Goal: Task Accomplishment & Management: Complete application form

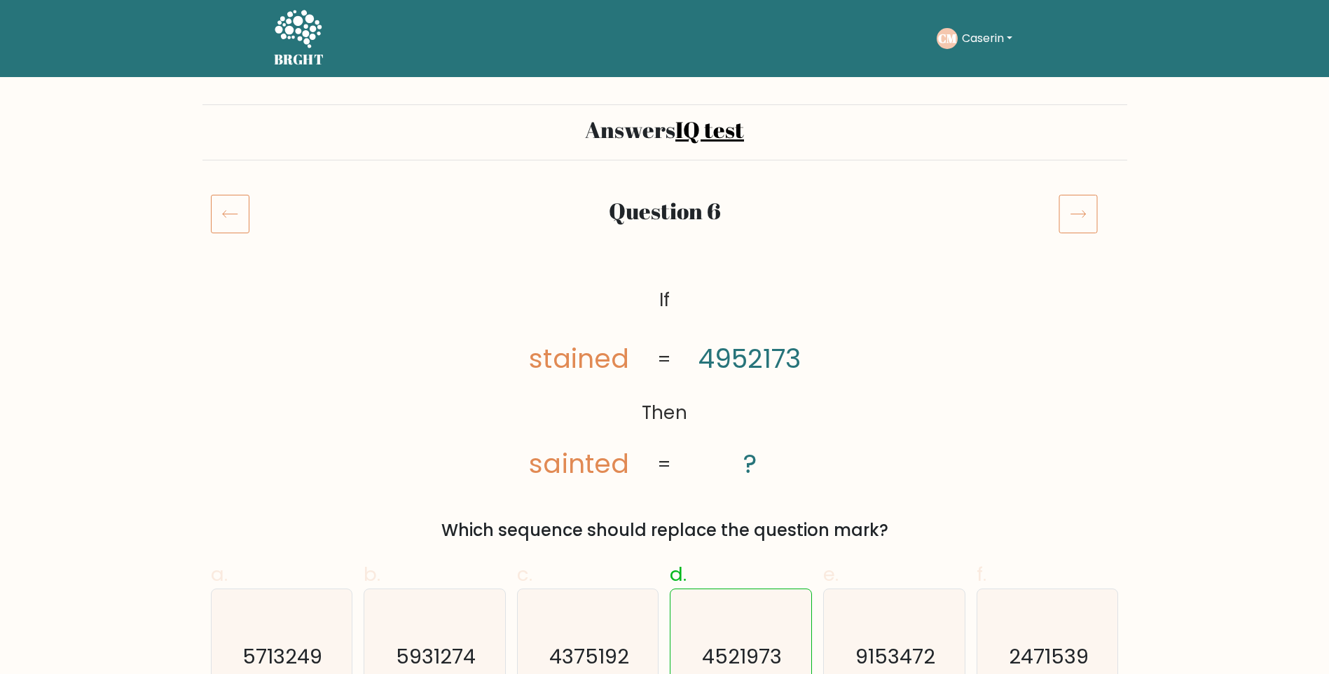
click at [1095, 216] on icon at bounding box center [1078, 213] width 39 height 39
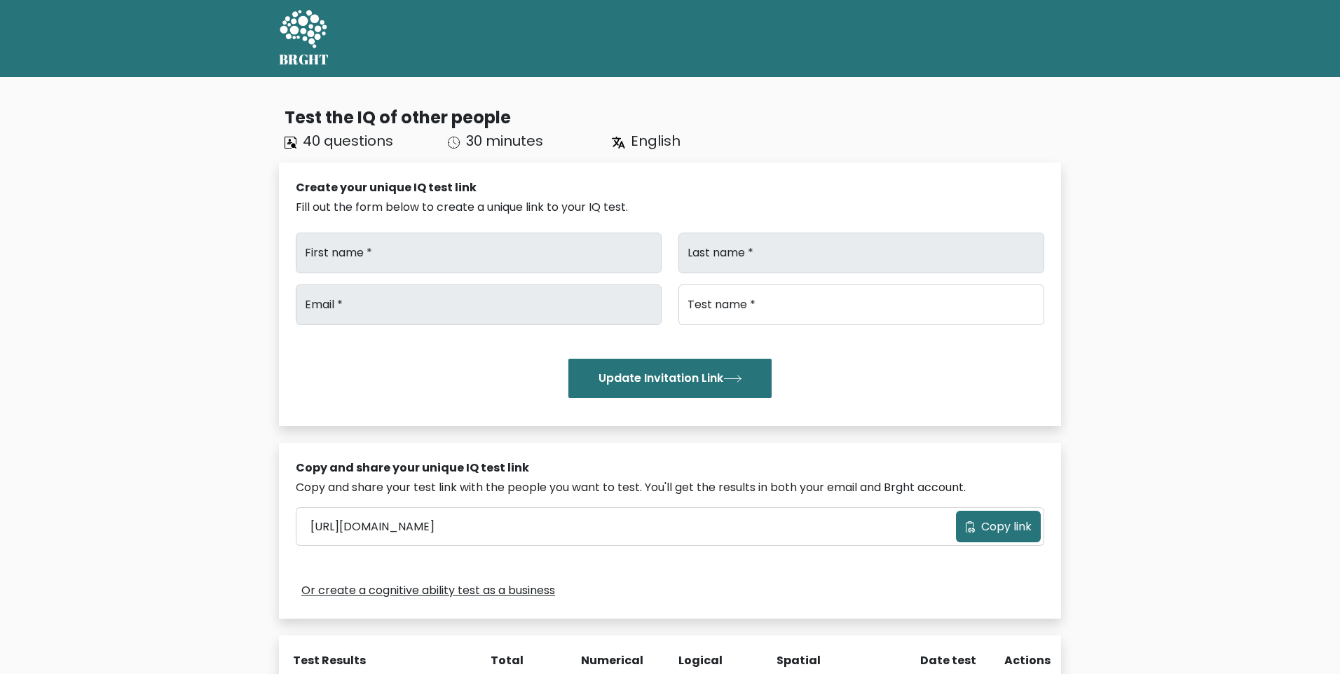
type input "caserin"
type input "mari"
type input "[EMAIL_ADDRESS][DOMAIN_NAME]"
type input "Brght Intelligence Test"
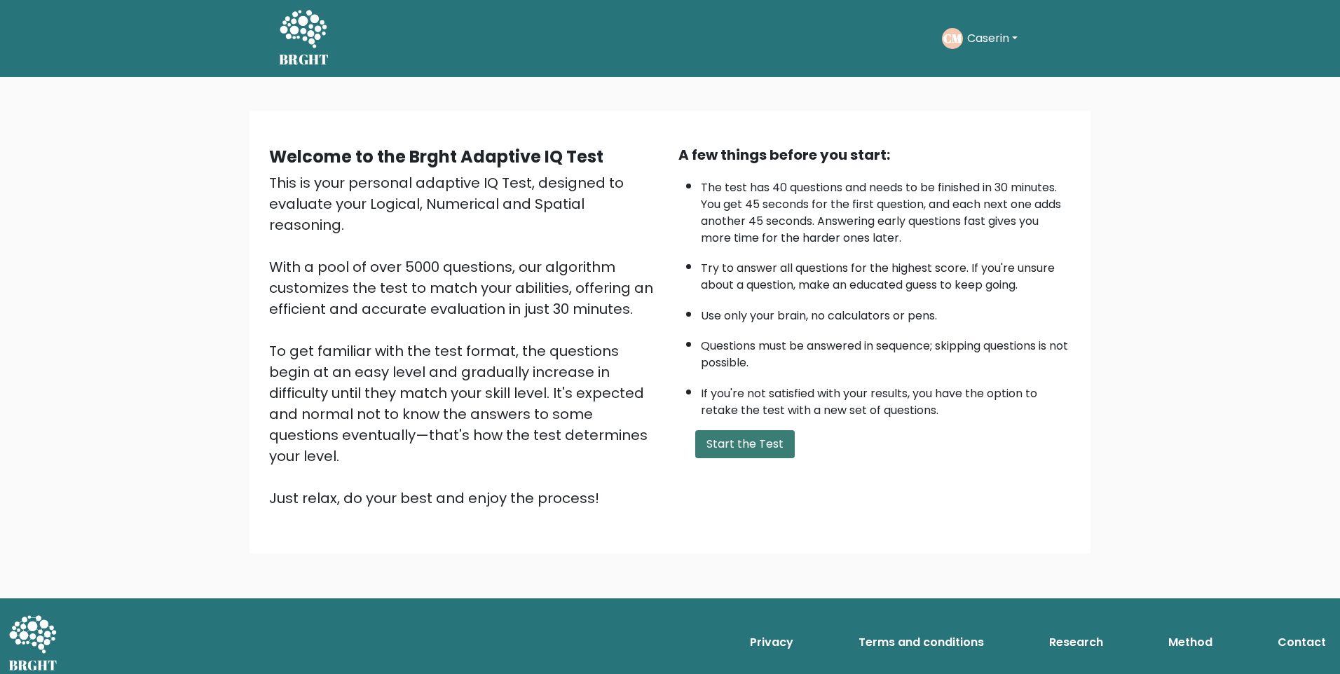
click at [758, 450] on button "Start the Test" at bounding box center [745, 444] width 100 height 28
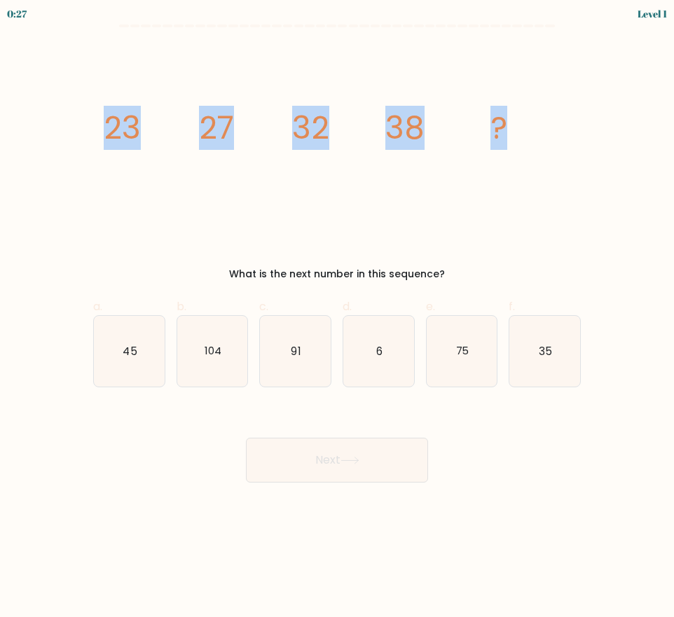
drag, startPoint x: 96, startPoint y: 122, endPoint x: 537, endPoint y: 111, distance: 440.9
click at [537, 111] on div "image/svg+xml 23 27 32 38 ? What is the next number in this sequence?" at bounding box center [337, 163] width 505 height 238
copy g "23 27 32 38 ?"
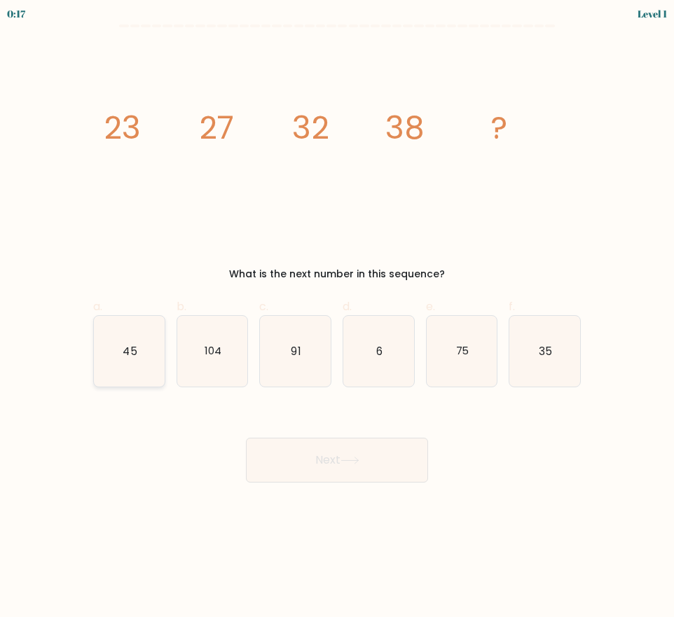
click at [118, 354] on icon "45" at bounding box center [129, 351] width 71 height 71
click at [337, 318] on input "a. 45" at bounding box center [337, 313] width 1 height 9
radio input "true"
click at [365, 461] on button "Next" at bounding box center [337, 460] width 182 height 45
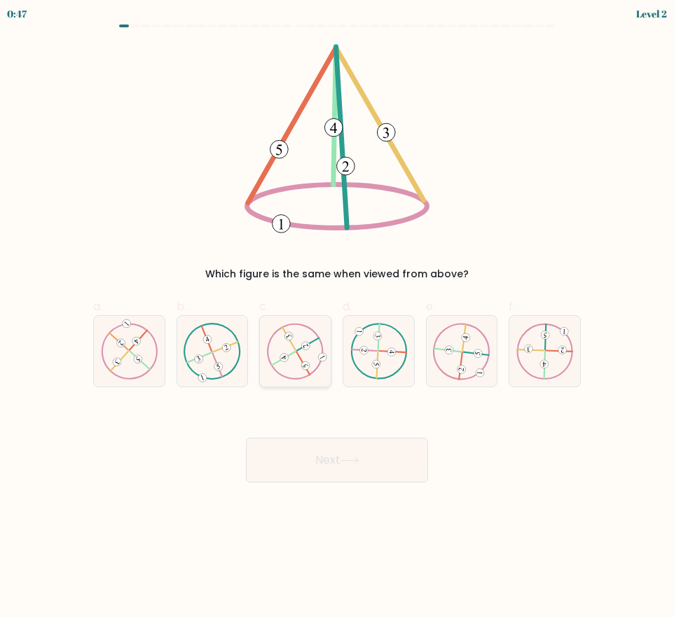
click at [299, 366] on icon at bounding box center [295, 351] width 57 height 57
click at [337, 318] on input "c." at bounding box center [337, 313] width 1 height 9
radio input "true"
click at [328, 467] on button "Next" at bounding box center [337, 460] width 182 height 45
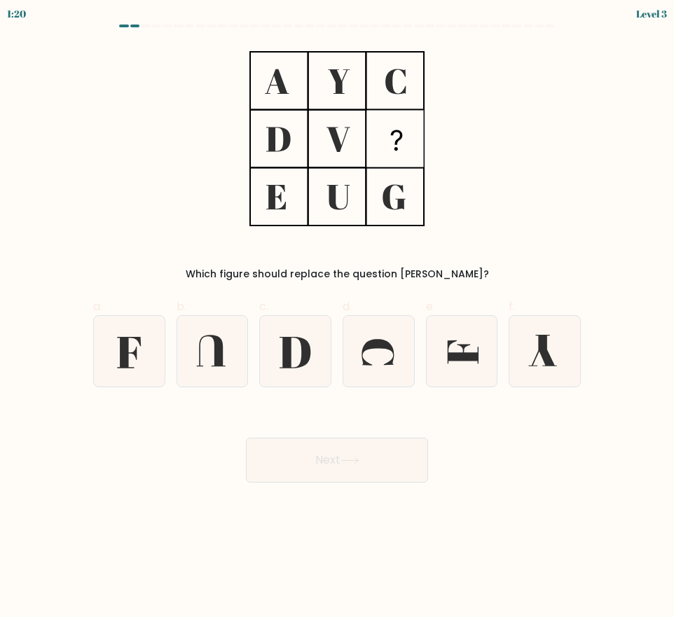
drag, startPoint x: 265, startPoint y: 67, endPoint x: 439, endPoint y: 185, distance: 210.5
click at [439, 185] on div "Which figure should replace the question [PERSON_NAME]?" at bounding box center [337, 163] width 505 height 238
click at [585, 95] on div "Which figure should replace the question [PERSON_NAME]?" at bounding box center [337, 163] width 505 height 238
click at [118, 356] on icon at bounding box center [129, 351] width 71 height 71
click at [337, 318] on input "a." at bounding box center [337, 313] width 1 height 9
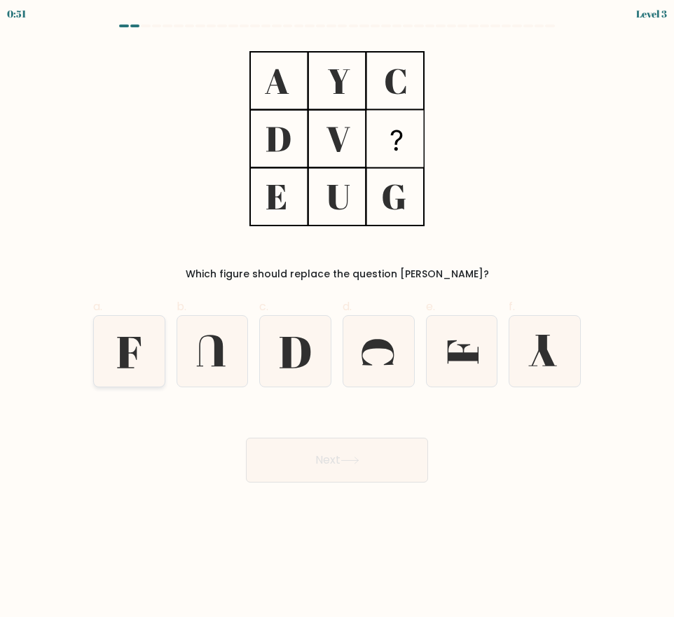
radio input "true"
click at [338, 468] on button "Next" at bounding box center [337, 460] width 182 height 45
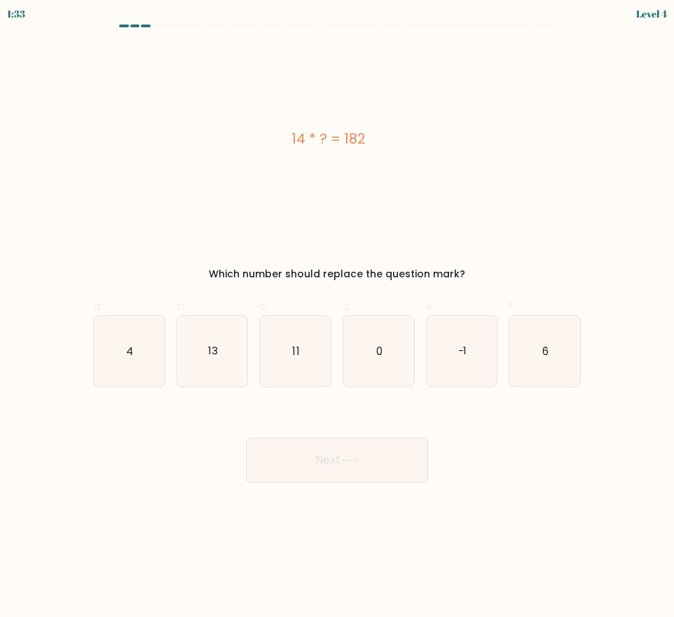
drag, startPoint x: 290, startPoint y: 135, endPoint x: 367, endPoint y: 133, distance: 77.1
click at [367, 133] on div "14 * ? = 182" at bounding box center [328, 138] width 471 height 21
copy div "14 * ? = 182"
click at [221, 354] on icon "13" at bounding box center [212, 351] width 71 height 71
click at [337, 318] on input "b. 13" at bounding box center [337, 313] width 1 height 9
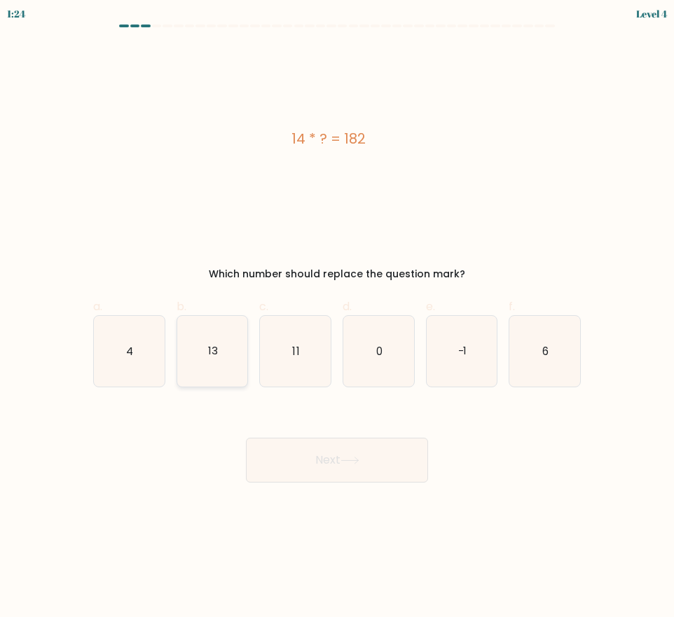
radio input "true"
click at [379, 469] on button "Next" at bounding box center [337, 460] width 182 height 45
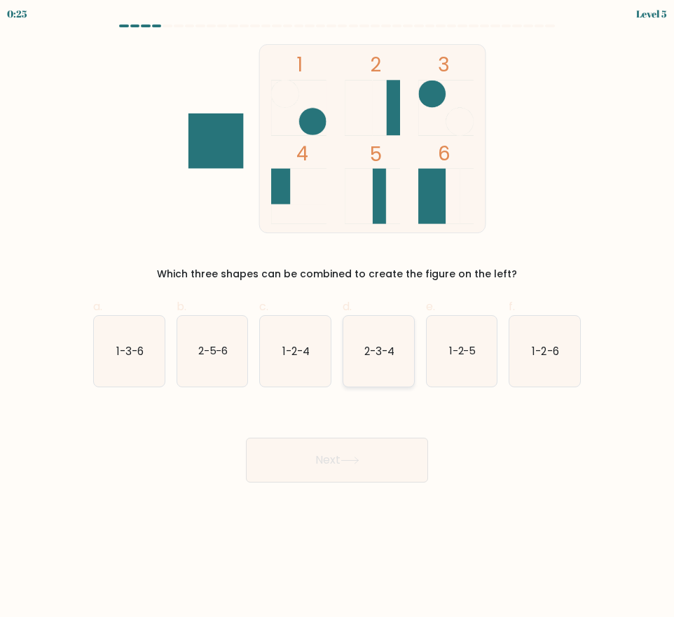
click at [395, 357] on text "2-3-4" at bounding box center [379, 350] width 30 height 15
click at [338, 318] on input "d. 2-3-4" at bounding box center [337, 313] width 1 height 9
radio input "true"
click at [393, 468] on button "Next" at bounding box center [337, 460] width 182 height 45
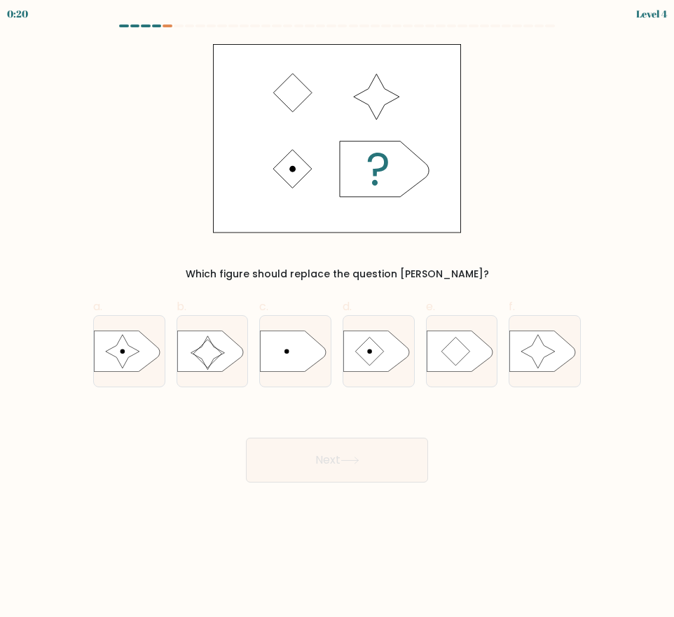
click at [91, 107] on div "Which figure should replace the question mark?" at bounding box center [337, 163] width 505 height 238
click at [129, 352] on icon at bounding box center [123, 352] width 34 height 34
click at [337, 318] on input "a." at bounding box center [337, 313] width 1 height 9
radio input "true"
click at [335, 454] on button "Next" at bounding box center [337, 460] width 182 height 45
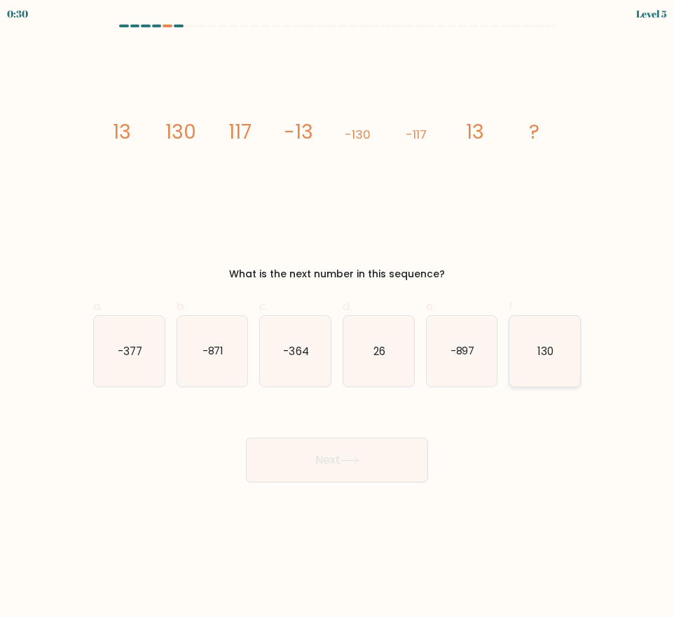
click at [538, 352] on text "130" at bounding box center [546, 350] width 16 height 15
click at [338, 318] on input "f. 130" at bounding box center [337, 313] width 1 height 9
radio input "true"
click at [375, 475] on button "Next" at bounding box center [337, 460] width 182 height 45
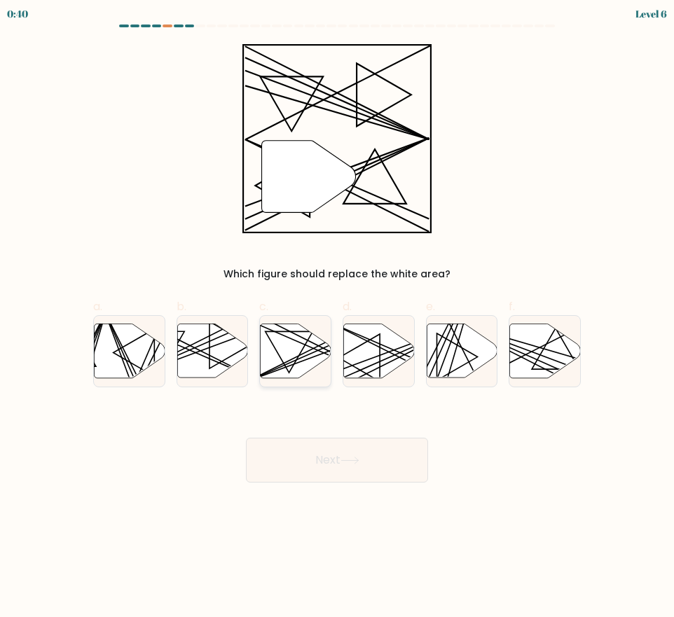
click at [289, 348] on icon at bounding box center [296, 351] width 71 height 54
click at [337, 318] on input "c." at bounding box center [337, 313] width 1 height 9
radio input "true"
click at [352, 453] on button "Next" at bounding box center [337, 460] width 182 height 45
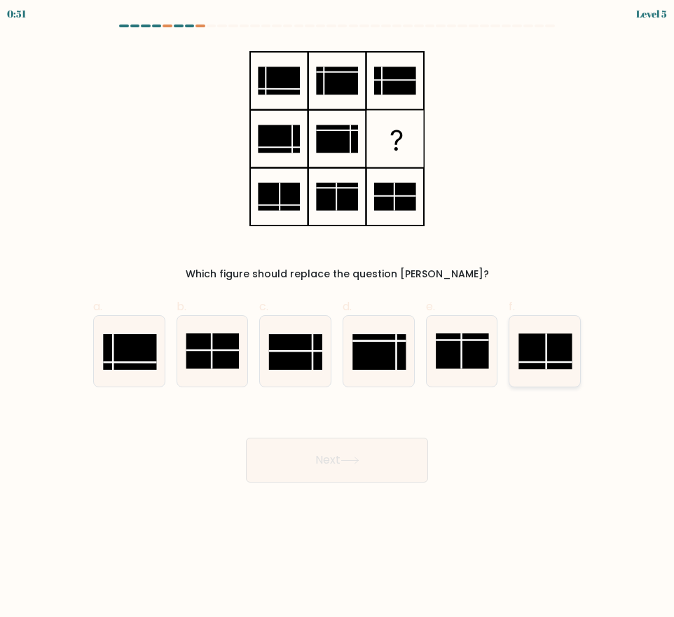
drag, startPoint x: 542, startPoint y: 345, endPoint x: 544, endPoint y: 355, distance: 9.9
click at [542, 345] on rect at bounding box center [545, 352] width 53 height 36
click at [338, 318] on input "f." at bounding box center [337, 313] width 1 height 9
radio input "true"
click at [391, 470] on button "Next" at bounding box center [337, 460] width 182 height 45
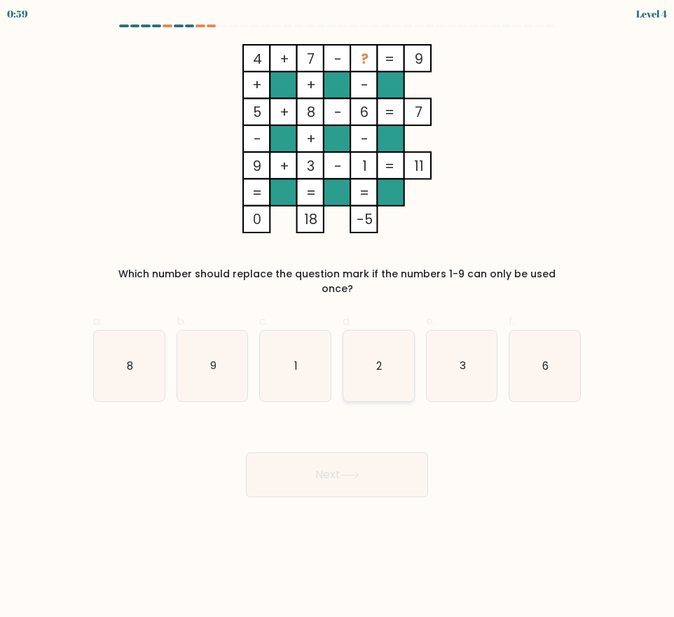
click at [398, 354] on icon "2" at bounding box center [378, 366] width 71 height 71
click at [338, 318] on input "d. 2" at bounding box center [337, 313] width 1 height 9
radio input "true"
click at [399, 463] on button "Next" at bounding box center [337, 475] width 182 height 45
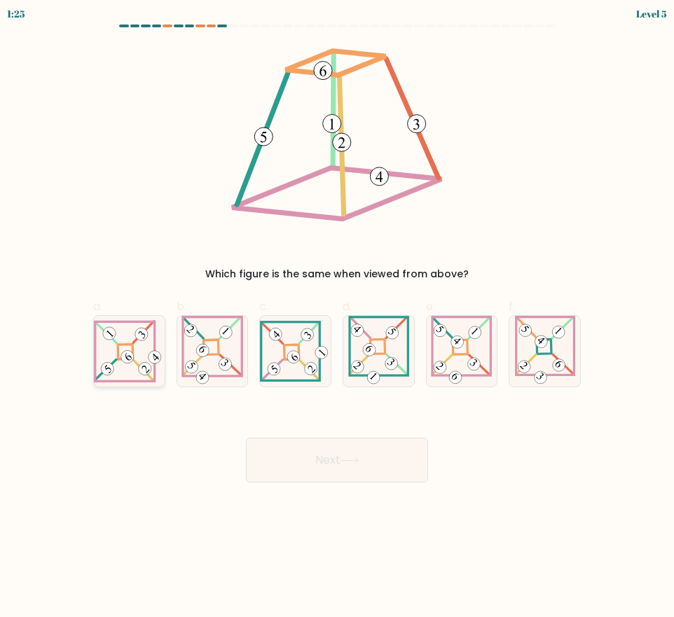
click at [127, 366] on icon at bounding box center [129, 351] width 71 height 63
click at [337, 318] on input "a." at bounding box center [337, 313] width 1 height 9
radio input "true"
click at [384, 474] on button "Next" at bounding box center [337, 460] width 182 height 45
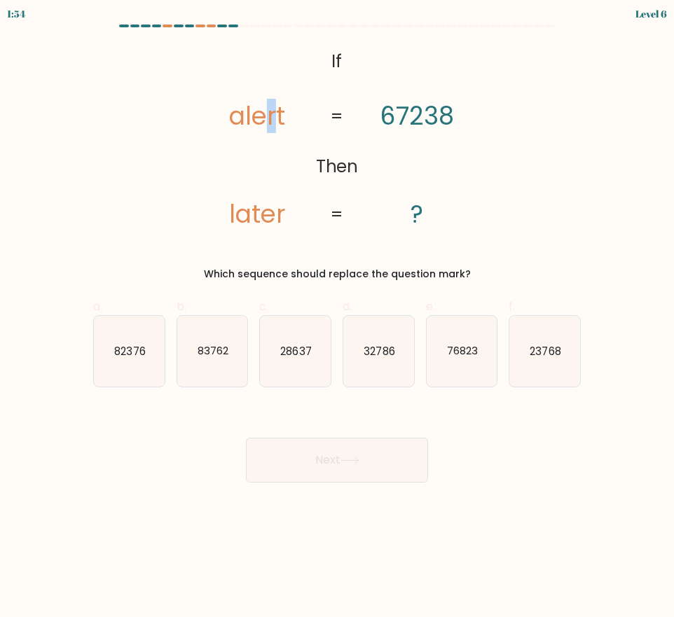
click at [277, 123] on tspan "alert" at bounding box center [257, 116] width 56 height 34
click at [477, 367] on icon "76823" at bounding box center [462, 351] width 71 height 71
click at [338, 318] on input "e. 76823" at bounding box center [337, 313] width 1 height 9
radio input "true"
click at [307, 464] on button "Next" at bounding box center [337, 460] width 182 height 45
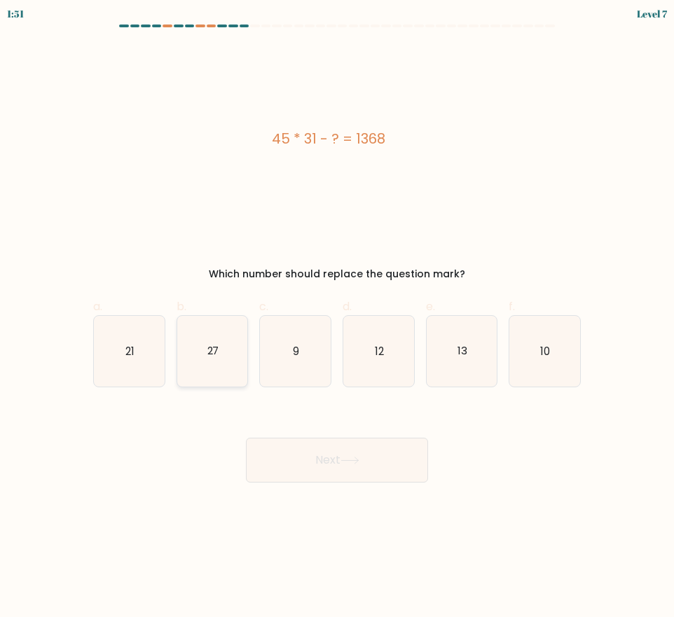
click at [205, 347] on icon "27" at bounding box center [212, 351] width 71 height 71
click at [337, 318] on input "b. 27" at bounding box center [337, 313] width 1 height 9
radio input "true"
click at [376, 467] on button "Next" at bounding box center [337, 460] width 182 height 45
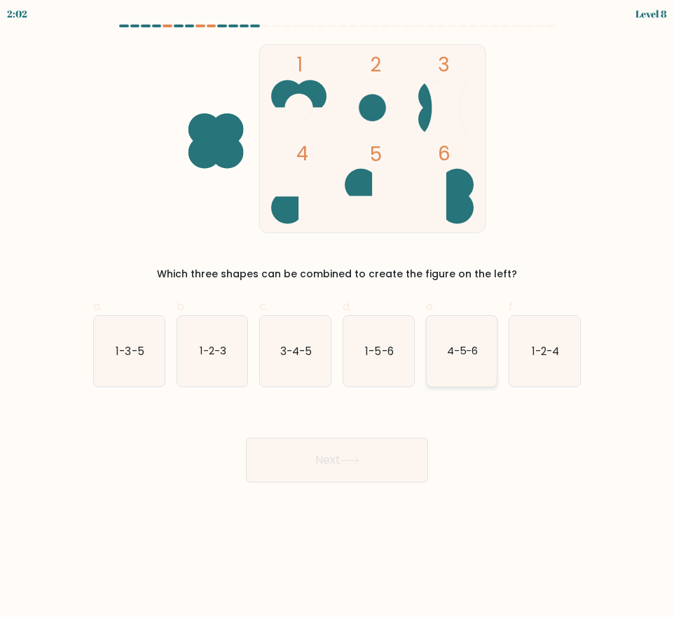
click at [462, 360] on icon "4-5-6" at bounding box center [462, 351] width 71 height 71
click at [338, 318] on input "e. 4-5-6" at bounding box center [337, 313] width 1 height 9
radio input "true"
click at [364, 455] on button "Next" at bounding box center [337, 460] width 182 height 45
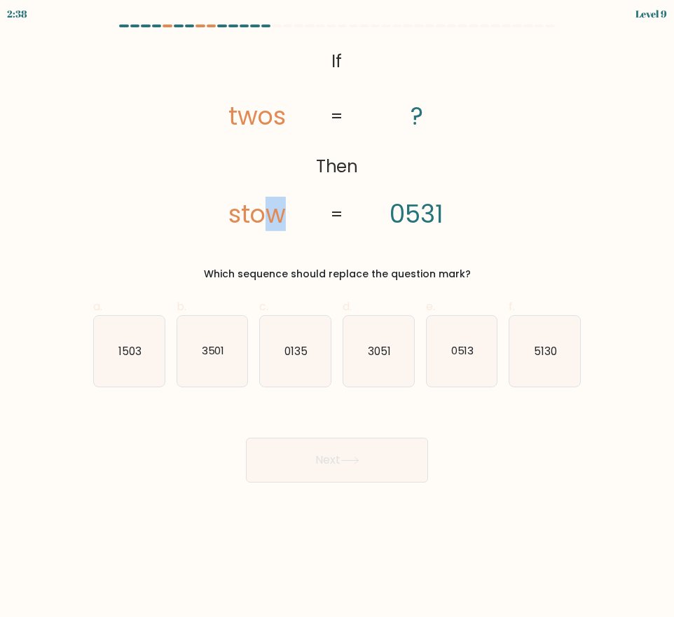
drag, startPoint x: 273, startPoint y: 215, endPoint x: 282, endPoint y: 214, distance: 8.5
click at [282, 214] on tspan "stow" at bounding box center [256, 214] width 57 height 34
click at [235, 207] on tspan "stow" at bounding box center [256, 214] width 57 height 34
click at [554, 355] on text "5130" at bounding box center [545, 350] width 23 height 15
click at [338, 318] on input "f. 5130" at bounding box center [337, 313] width 1 height 9
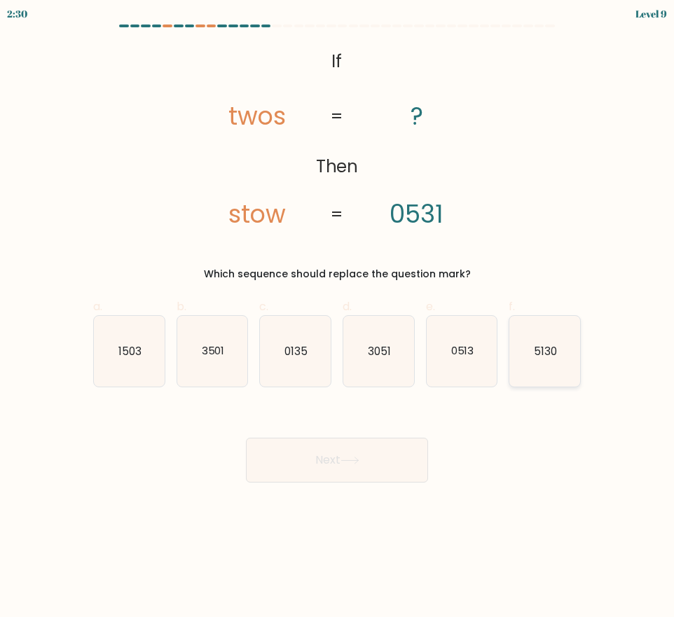
radio input "true"
click at [384, 455] on button "Next" at bounding box center [337, 460] width 182 height 45
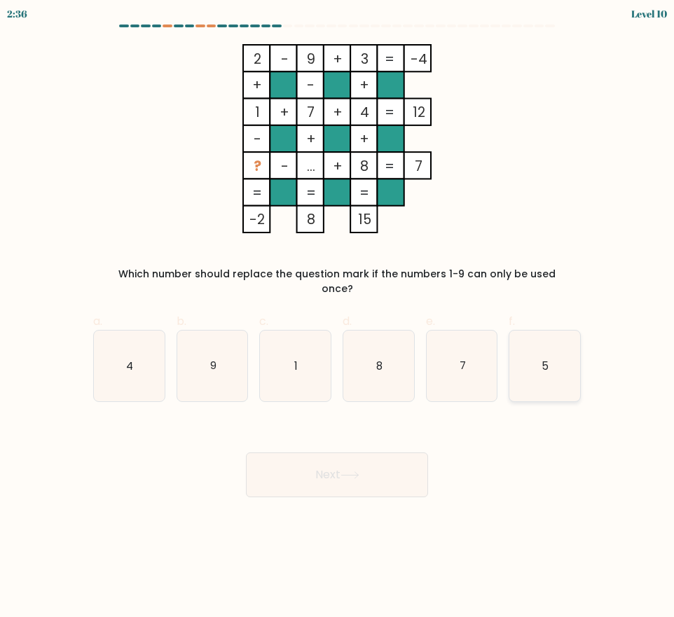
drag, startPoint x: 548, startPoint y: 339, endPoint x: 538, endPoint y: 352, distance: 16.0
click at [548, 339] on icon "5" at bounding box center [544, 366] width 71 height 71
click at [338, 318] on input "f. 5" at bounding box center [337, 313] width 1 height 9
radio input "true"
click at [366, 458] on button "Next" at bounding box center [337, 475] width 182 height 45
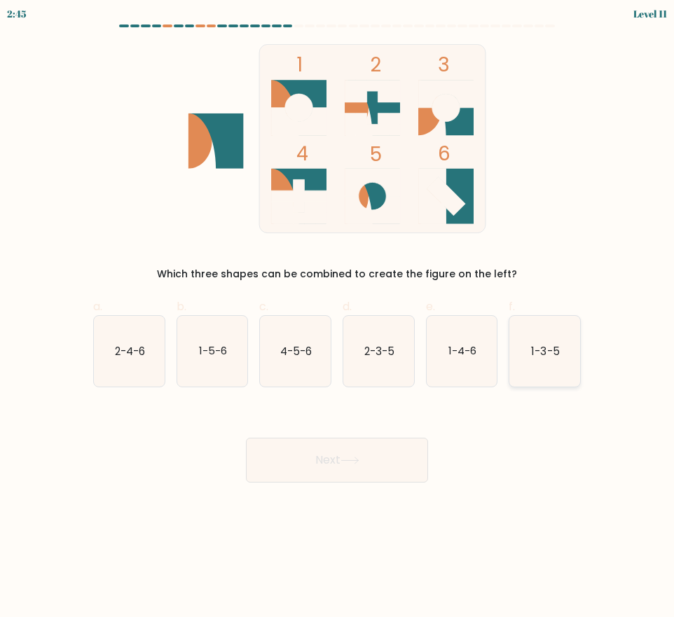
click at [556, 366] on icon "1-3-5" at bounding box center [544, 351] width 71 height 71
click at [338, 318] on input "f. 1-3-5" at bounding box center [337, 313] width 1 height 9
radio input "true"
click at [390, 453] on button "Next" at bounding box center [337, 460] width 182 height 45
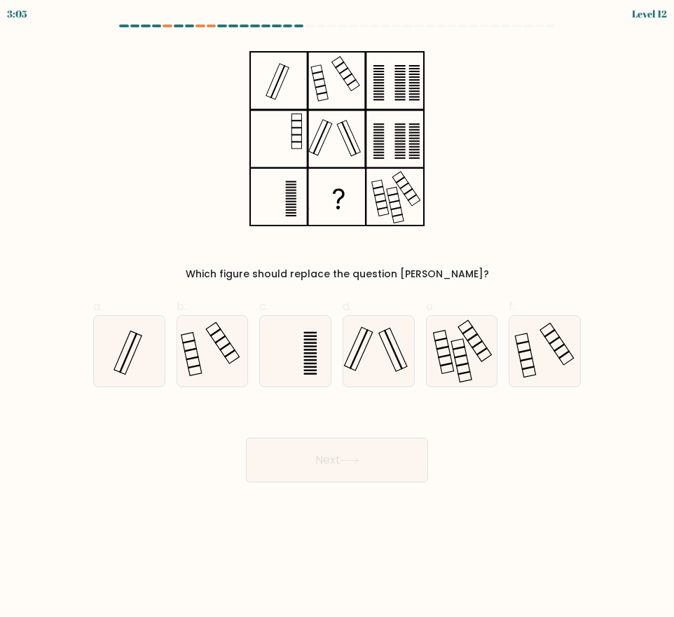
click at [423, 460] on button "Next" at bounding box center [337, 460] width 182 height 45
click at [457, 479] on div "Next" at bounding box center [337, 443] width 505 height 78
click at [376, 365] on icon at bounding box center [378, 351] width 71 height 71
click at [338, 318] on input "d." at bounding box center [337, 313] width 1 height 9
radio input "true"
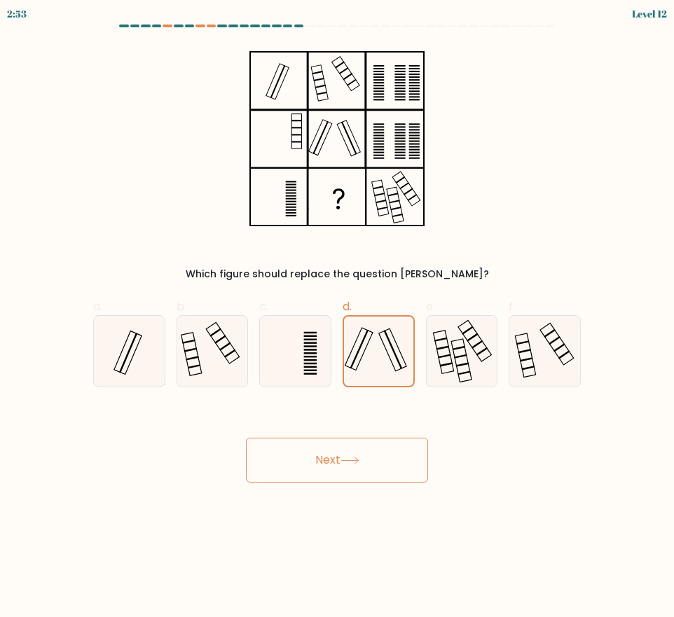
click at [365, 453] on button "Next" at bounding box center [337, 460] width 182 height 45
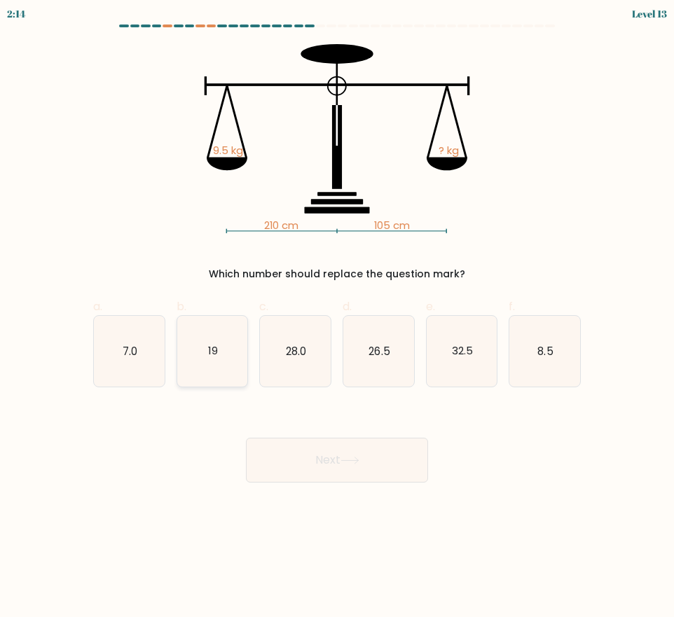
drag, startPoint x: 212, startPoint y: 346, endPoint x: 225, endPoint y: 349, distance: 12.9
click at [212, 346] on text "19" at bounding box center [213, 350] width 10 height 15
click at [337, 318] on input "b. 19" at bounding box center [337, 313] width 1 height 9
radio input "true"
click at [397, 479] on button "Next" at bounding box center [337, 460] width 182 height 45
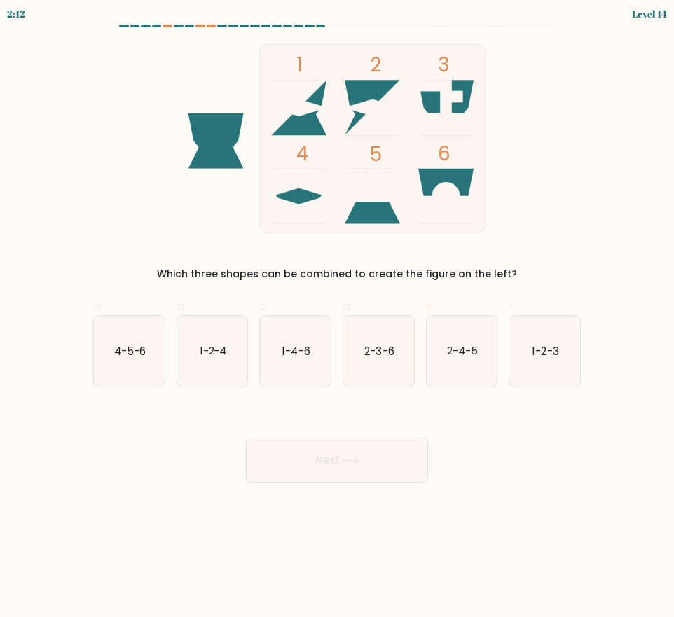
click at [371, 464] on button "Next" at bounding box center [337, 460] width 182 height 45
click at [488, 452] on div "Next" at bounding box center [337, 443] width 505 height 78
click at [228, 345] on icon "1-2-4" at bounding box center [212, 351] width 71 height 71
click at [337, 318] on input "b. 1-2-4" at bounding box center [337, 313] width 1 height 9
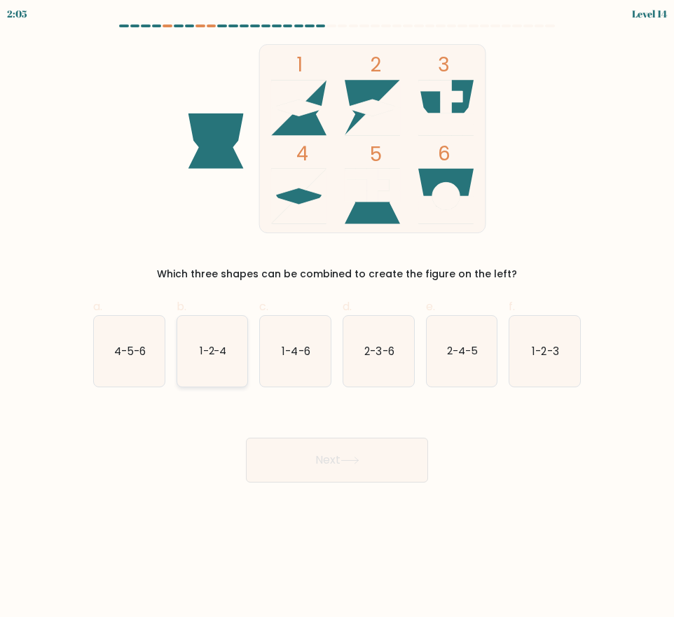
radio input "true"
click at [302, 463] on button "Next" at bounding box center [337, 460] width 182 height 45
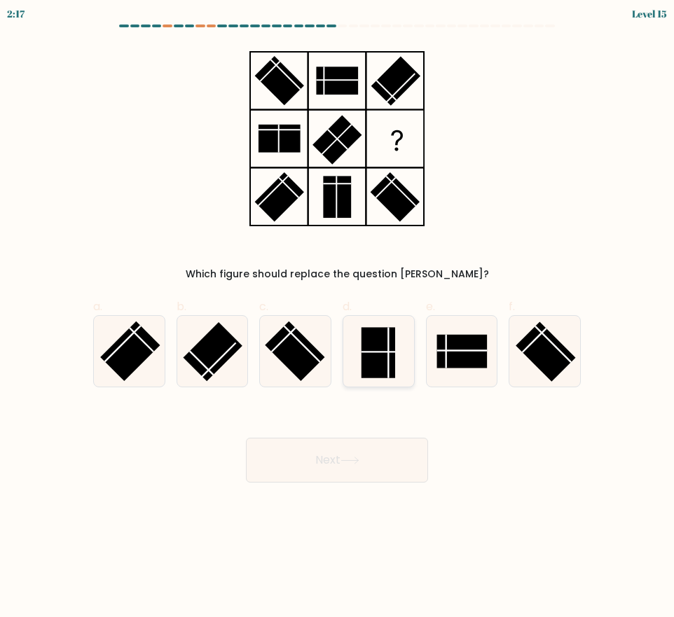
drag, startPoint x: 384, startPoint y: 356, endPoint x: 384, endPoint y: 367, distance: 10.5
click at [384, 356] on rect at bounding box center [379, 352] width 34 height 50
click at [338, 318] on input "d." at bounding box center [337, 313] width 1 height 9
radio input "true"
click at [378, 463] on button "Next" at bounding box center [337, 460] width 182 height 45
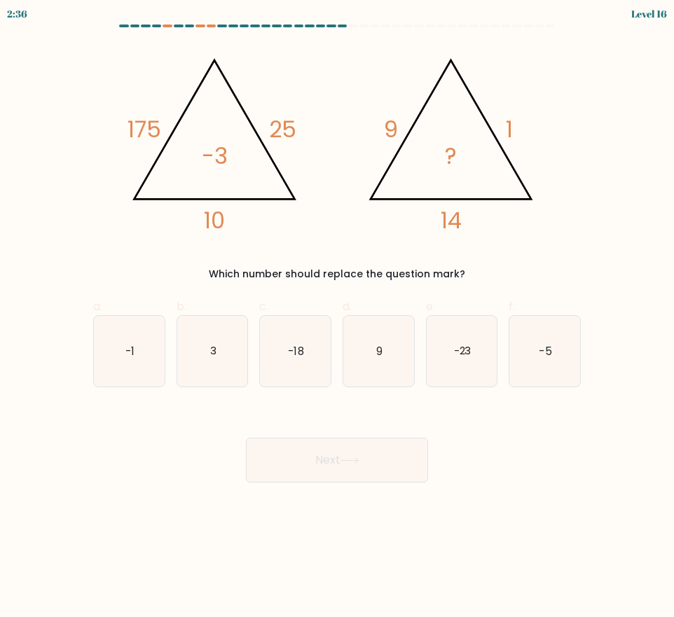
click at [294, 568] on body "2:36 Level 16" at bounding box center [337, 308] width 674 height 617
drag, startPoint x: 567, startPoint y: 372, endPoint x: 545, endPoint y: 380, distance: 23.1
click at [567, 372] on icon "-5" at bounding box center [544, 351] width 71 height 71
click at [338, 318] on input "f. -5" at bounding box center [337, 313] width 1 height 9
radio input "true"
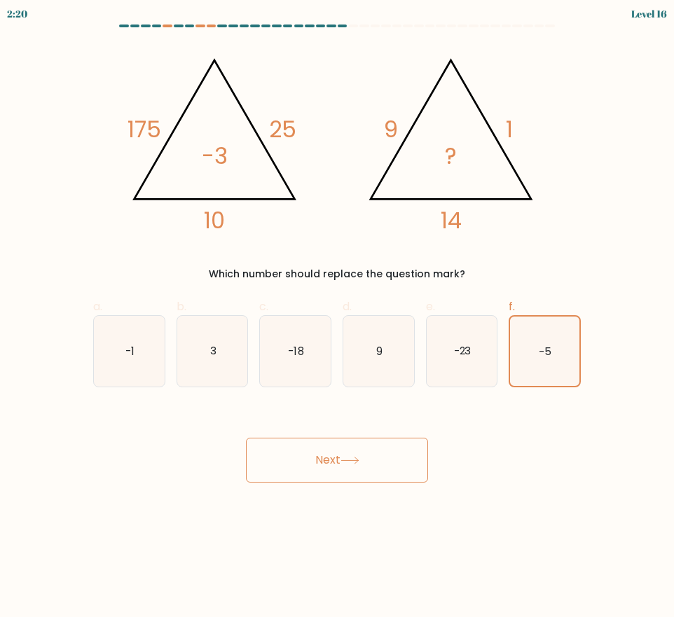
click at [332, 465] on button "Next" at bounding box center [337, 460] width 182 height 45
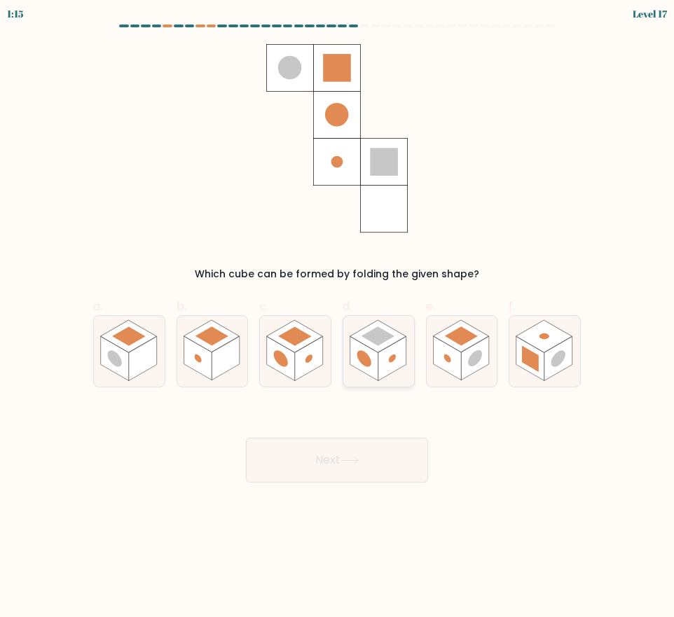
click at [400, 340] on icon at bounding box center [378, 351] width 71 height 71
click at [338, 318] on input "d." at bounding box center [337, 313] width 1 height 9
radio input "true"
click at [374, 476] on button "Next" at bounding box center [337, 460] width 182 height 45
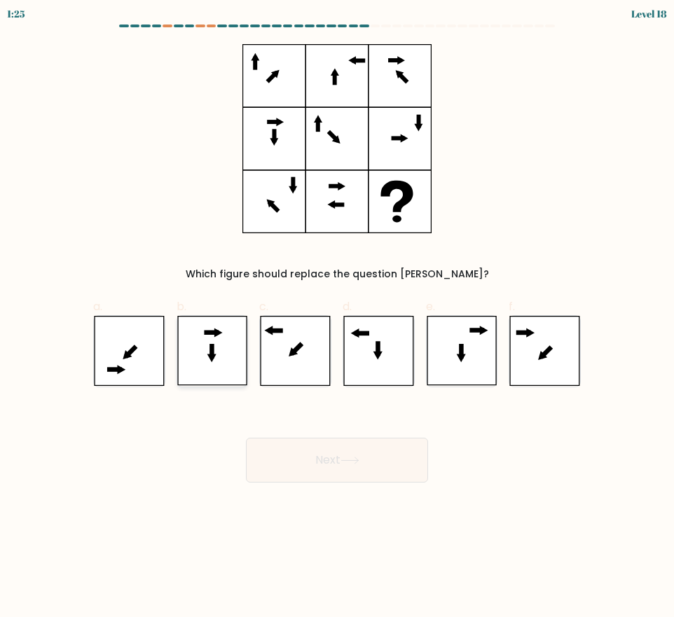
click at [205, 352] on icon at bounding box center [212, 351] width 71 height 70
click at [337, 318] on input "b." at bounding box center [337, 313] width 1 height 9
radio input "true"
click at [282, 451] on button "Next" at bounding box center [337, 460] width 182 height 45
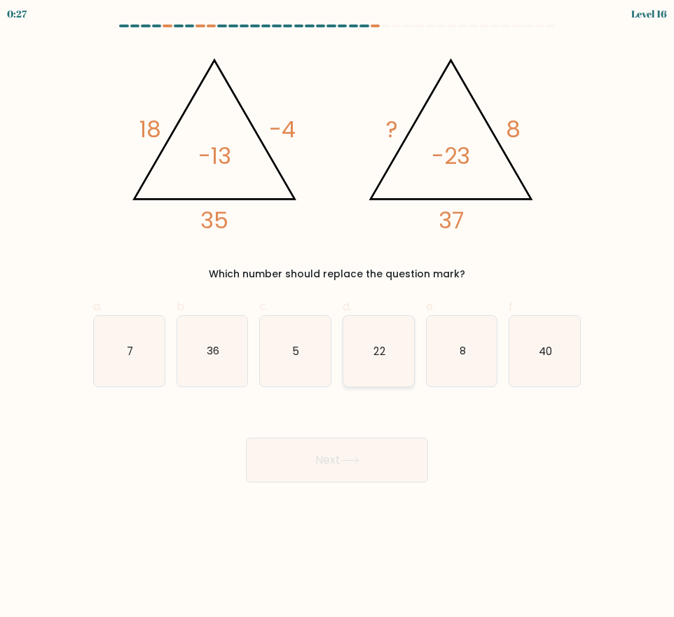
drag, startPoint x: 394, startPoint y: 355, endPoint x: 392, endPoint y: 386, distance: 30.9
click at [394, 355] on icon "22" at bounding box center [378, 351] width 71 height 71
click at [338, 318] on input "d. 22" at bounding box center [337, 313] width 1 height 9
radio input "true"
click at [370, 472] on button "Next" at bounding box center [337, 460] width 182 height 45
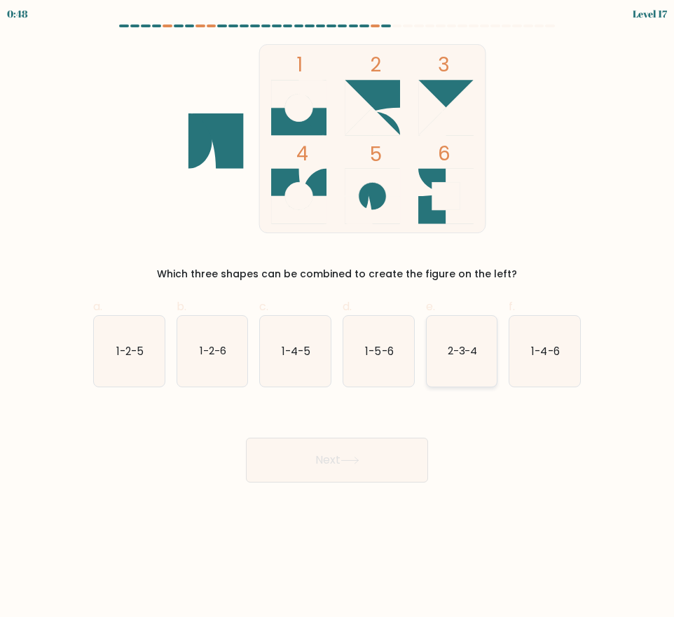
click at [467, 360] on icon "2-3-4" at bounding box center [462, 351] width 71 height 71
click at [338, 318] on input "e. 2-3-4" at bounding box center [337, 313] width 1 height 9
radio input "true"
click at [363, 466] on button "Next" at bounding box center [337, 460] width 182 height 45
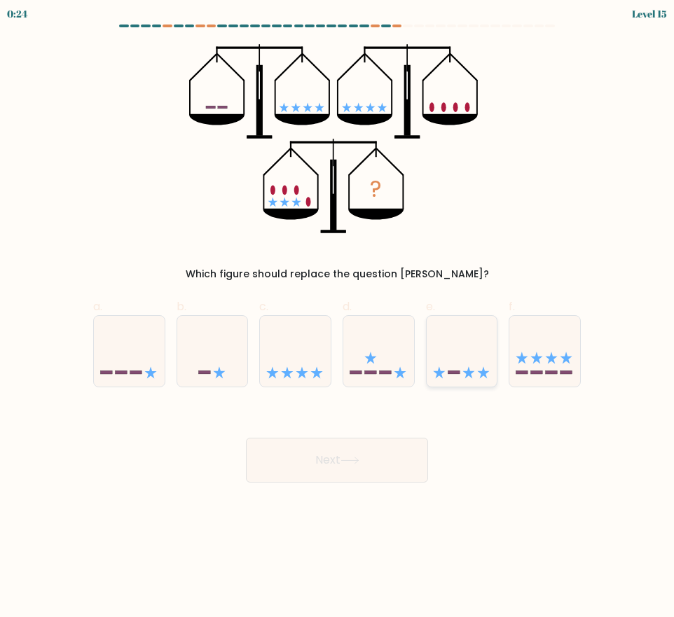
click at [466, 376] on icon at bounding box center [462, 351] width 71 height 58
click at [338, 318] on input "e." at bounding box center [337, 313] width 1 height 9
radio input "true"
click at [364, 468] on button "Next" at bounding box center [337, 460] width 182 height 45
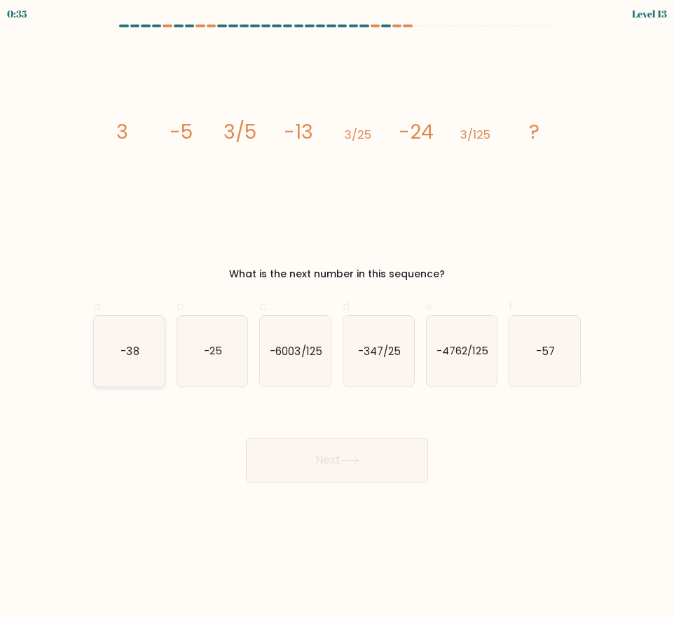
click at [132, 353] on text "-38" at bounding box center [130, 350] width 18 height 15
click at [337, 318] on input "a. -38" at bounding box center [337, 313] width 1 height 9
radio input "true"
click at [389, 467] on button "Next" at bounding box center [337, 460] width 182 height 45
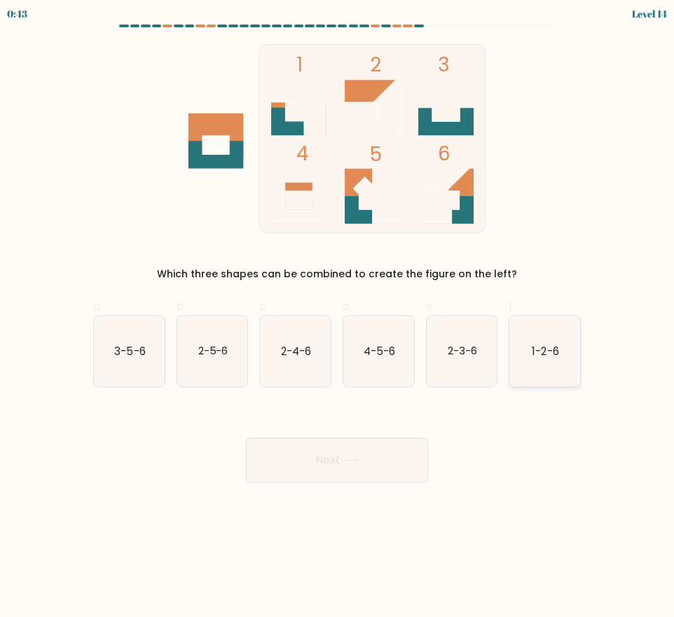
click at [557, 364] on icon "1-2-6" at bounding box center [544, 351] width 71 height 71
click at [338, 318] on input "f. 1-2-6" at bounding box center [337, 313] width 1 height 9
radio input "true"
click at [348, 467] on button "Next" at bounding box center [337, 460] width 182 height 45
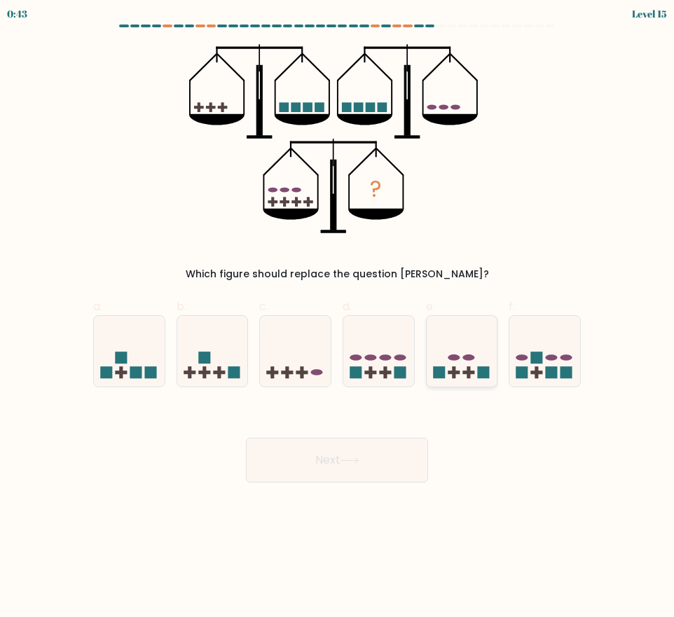
click at [463, 356] on icon at bounding box center [462, 351] width 71 height 58
click at [338, 318] on input "e." at bounding box center [337, 313] width 1 height 9
radio input "true"
click at [345, 467] on button "Next" at bounding box center [337, 460] width 182 height 45
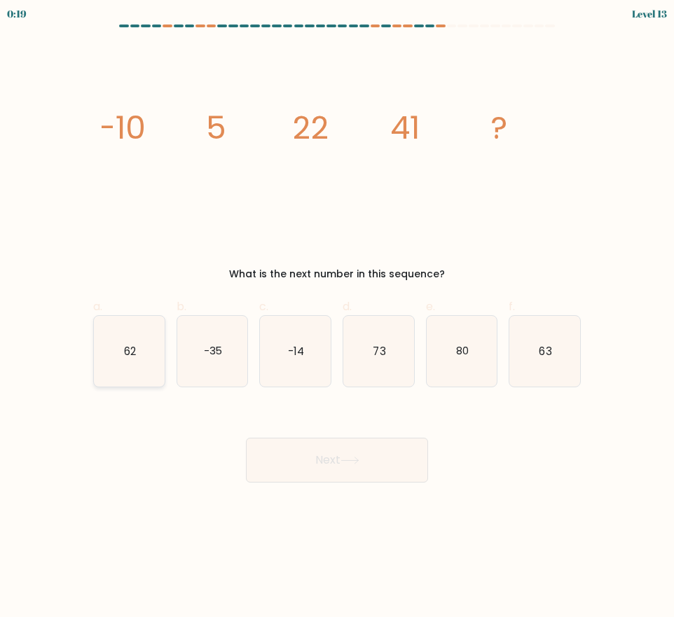
click at [153, 350] on icon "62" at bounding box center [129, 351] width 71 height 71
click at [337, 318] on input "a. 62" at bounding box center [337, 313] width 1 height 9
radio input "true"
click at [310, 456] on button "Next" at bounding box center [337, 460] width 182 height 45
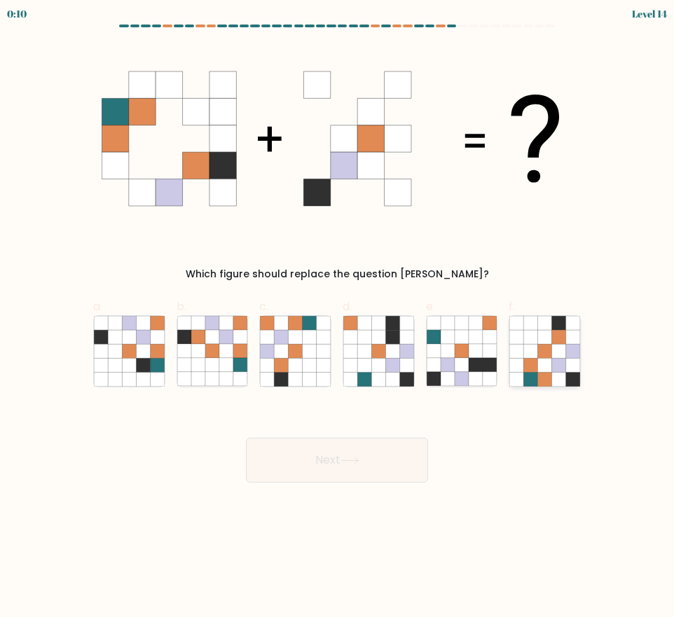
click at [533, 345] on icon at bounding box center [531, 351] width 14 height 14
click at [338, 318] on input "f." at bounding box center [337, 313] width 1 height 9
radio input "true"
click at [398, 472] on button "Next" at bounding box center [337, 460] width 182 height 45
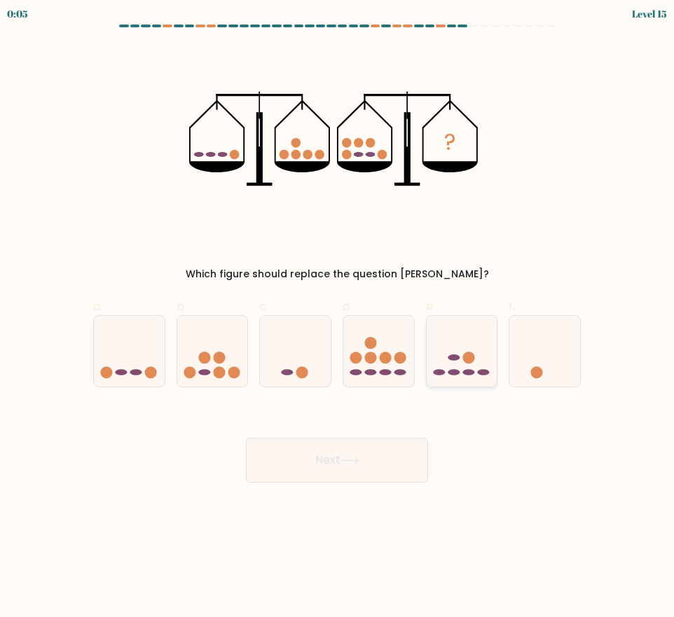
click at [464, 367] on icon at bounding box center [462, 351] width 71 height 58
click at [338, 318] on input "e." at bounding box center [337, 313] width 1 height 9
radio input "true"
click at [359, 457] on icon at bounding box center [350, 461] width 19 height 8
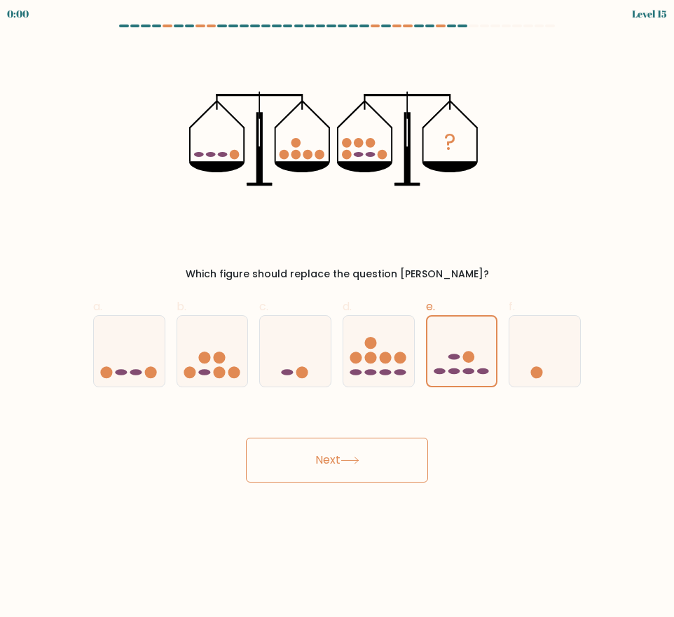
click at [299, 458] on button "Next" at bounding box center [337, 460] width 182 height 45
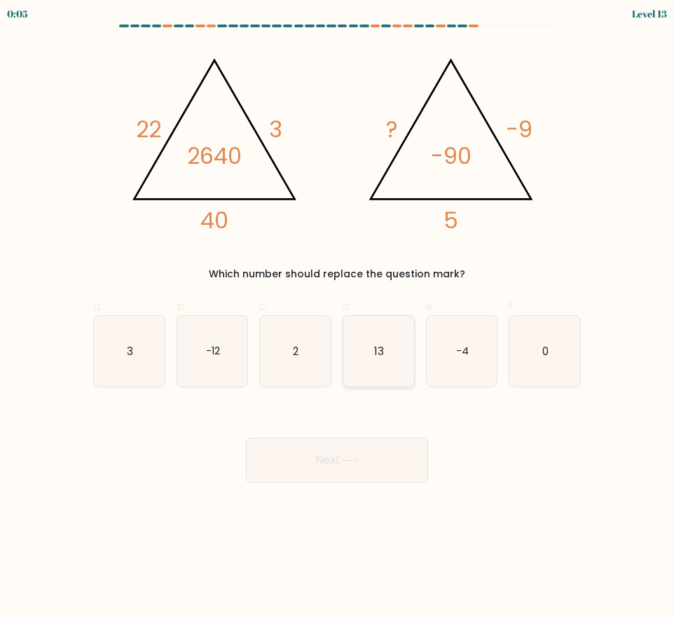
drag, startPoint x: 381, startPoint y: 350, endPoint x: 370, endPoint y: 356, distance: 12.9
click at [381, 350] on text "13" at bounding box center [379, 350] width 10 height 15
click at [338, 318] on input "d. 13" at bounding box center [337, 313] width 1 height 9
radio input "true"
click at [369, 471] on div "Next" at bounding box center [337, 443] width 505 height 78
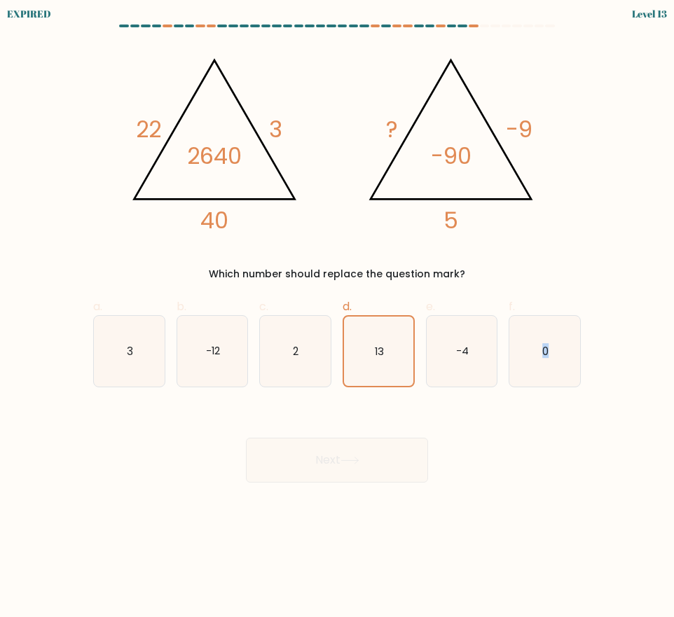
click at [369, 471] on div "Next" at bounding box center [337, 443] width 505 height 78
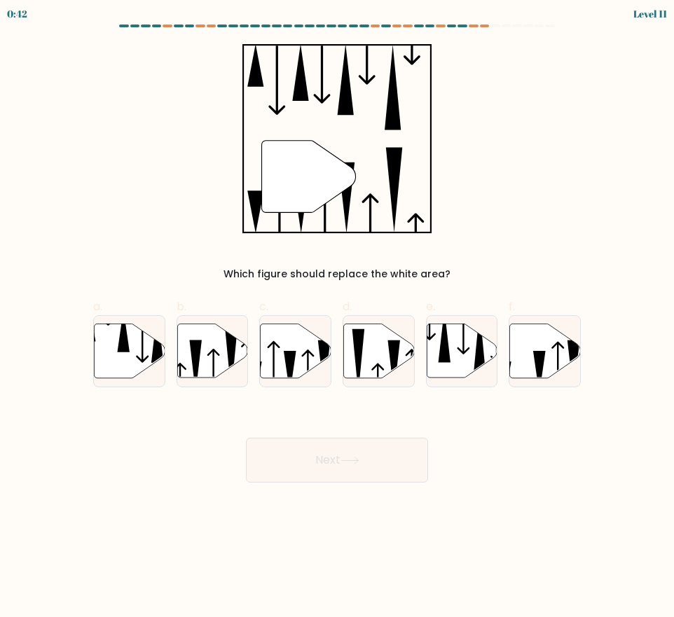
drag, startPoint x: 0, startPoint y: 0, endPoint x: 327, endPoint y: 493, distance: 591.6
click at [327, 493] on body "0:42 Level 11" at bounding box center [337, 308] width 674 height 617
click at [295, 366] on icon at bounding box center [296, 351] width 71 height 54
click at [337, 318] on input "c." at bounding box center [337, 313] width 1 height 9
radio input "true"
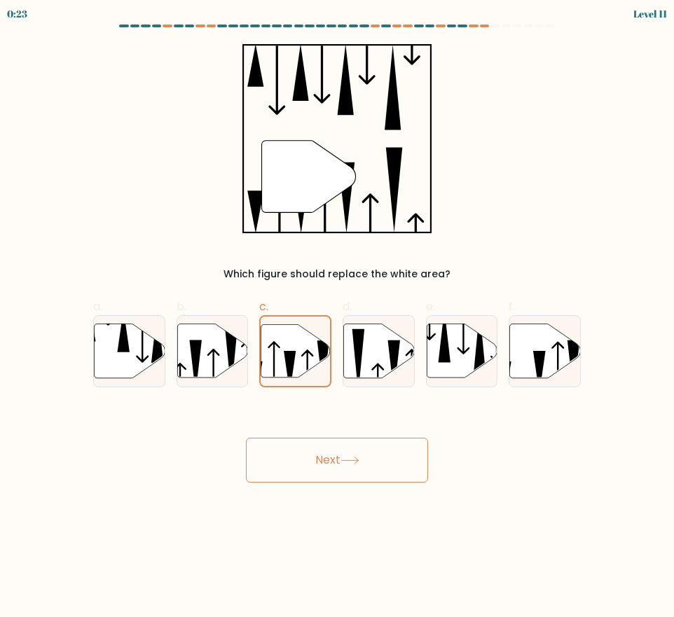
click at [330, 456] on button "Next" at bounding box center [337, 460] width 182 height 45
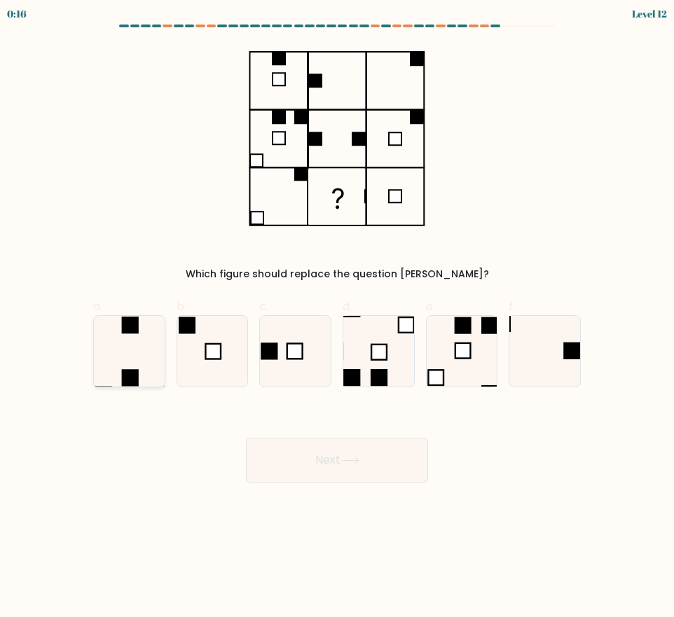
click at [147, 362] on icon at bounding box center [129, 351] width 71 height 71
click at [337, 318] on input "a." at bounding box center [337, 313] width 1 height 9
radio input "true"
click at [487, 352] on icon at bounding box center [462, 351] width 71 height 71
click at [338, 318] on input "e." at bounding box center [337, 313] width 1 height 9
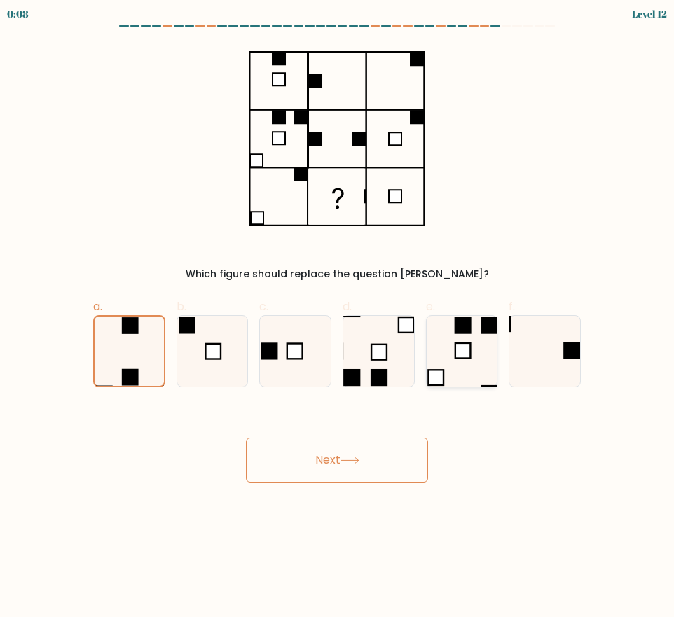
radio input "true"
click at [533, 354] on icon at bounding box center [544, 351] width 71 height 71
click at [338, 318] on input "f." at bounding box center [337, 313] width 1 height 9
radio input "true"
click at [495, 370] on icon at bounding box center [462, 351] width 71 height 71
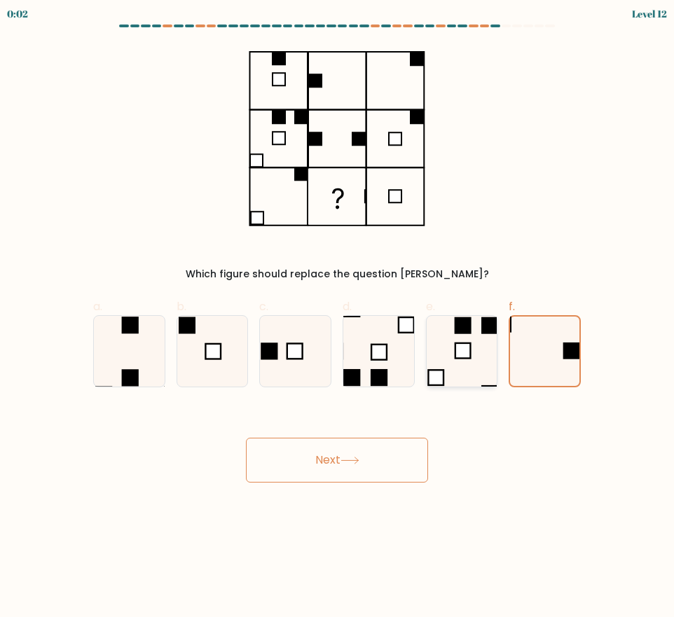
click at [338, 318] on input "e." at bounding box center [337, 313] width 1 height 9
radio input "true"
click at [382, 455] on button "Next" at bounding box center [337, 460] width 182 height 45
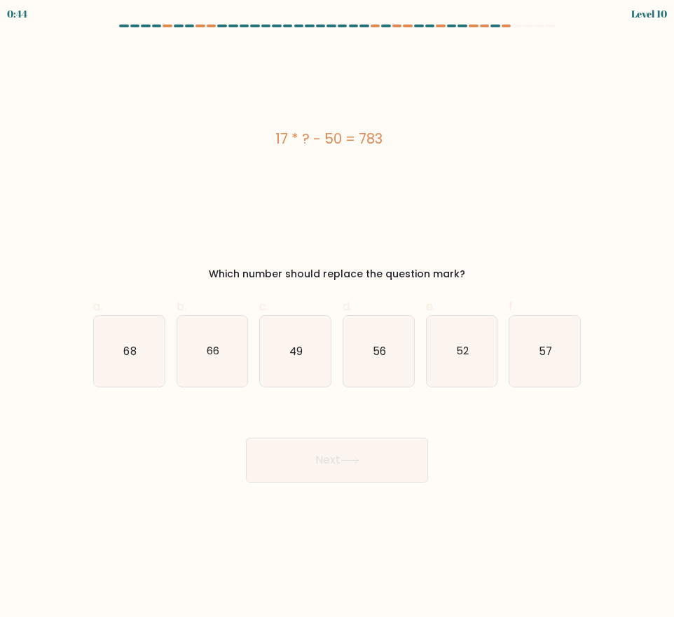
click at [388, 455] on button "Next" at bounding box center [337, 460] width 182 height 45
click at [398, 548] on body "0:16 Level 10" at bounding box center [337, 308] width 674 height 617
click at [293, 345] on text "49" at bounding box center [295, 350] width 13 height 15
click at [337, 318] on input "c. 49" at bounding box center [337, 313] width 1 height 9
radio input "true"
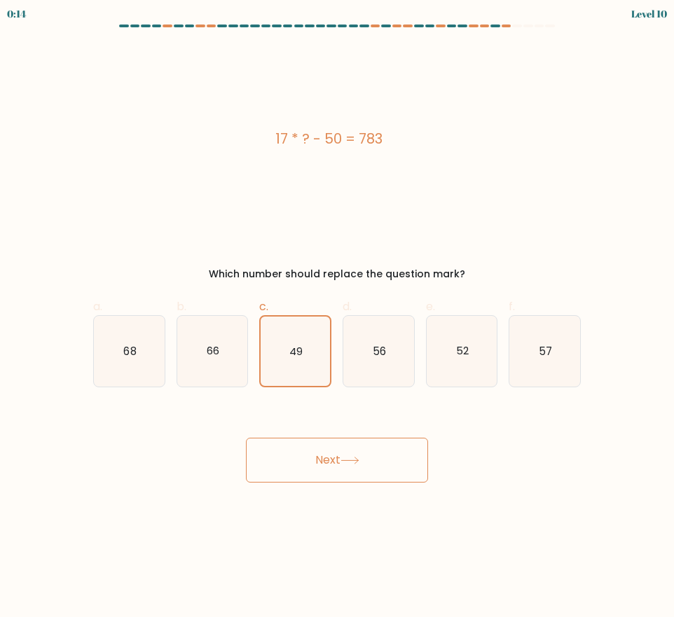
click at [408, 460] on button "Next" at bounding box center [337, 460] width 182 height 45
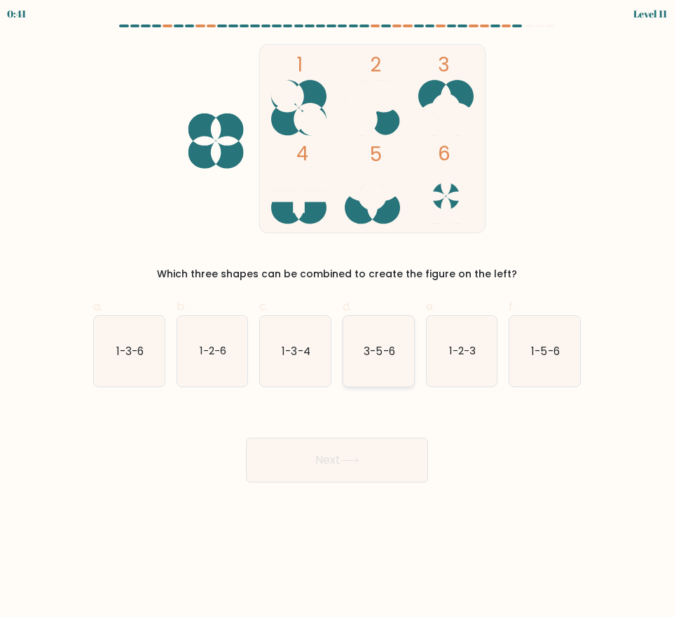
click at [369, 352] on text "3-5-6" at bounding box center [379, 350] width 31 height 15
click at [338, 318] on input "d. 3-5-6" at bounding box center [337, 313] width 1 height 9
radio input "true"
click at [366, 467] on button "Next" at bounding box center [337, 460] width 182 height 45
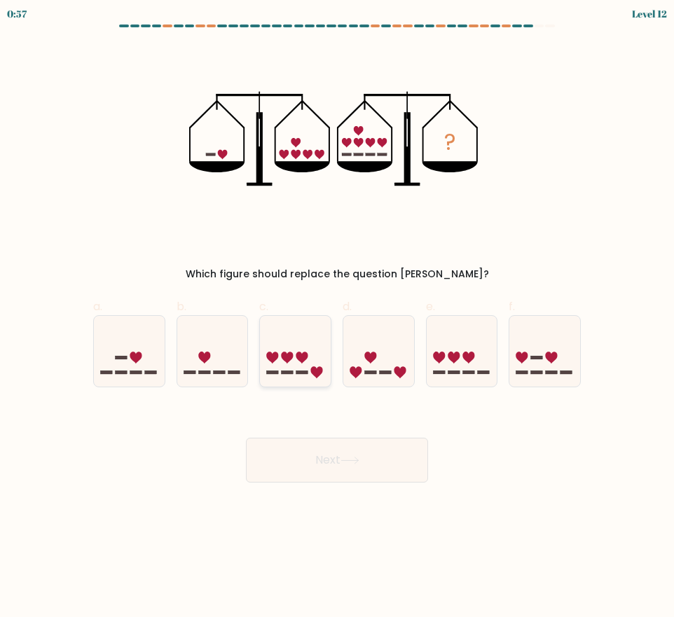
click at [275, 376] on icon at bounding box center [295, 351] width 71 height 58
click at [337, 318] on input "c." at bounding box center [337, 313] width 1 height 9
radio input "true"
click at [390, 463] on button "Next" at bounding box center [337, 460] width 182 height 45
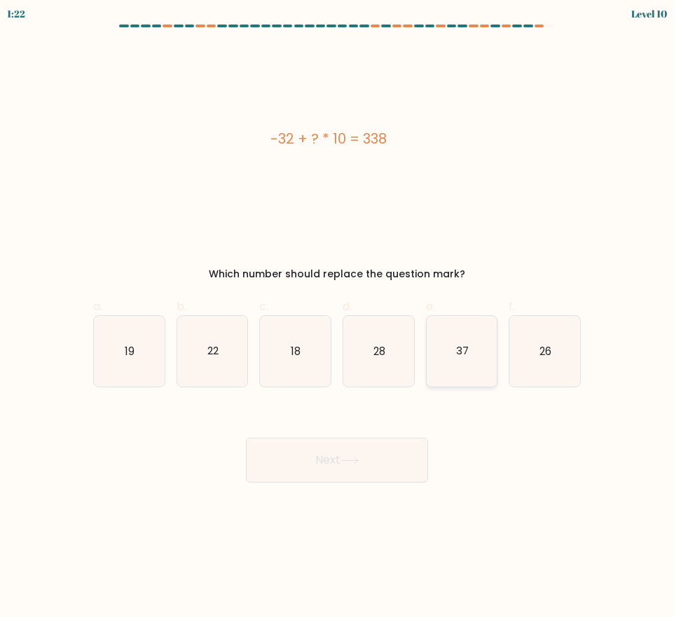
click at [484, 365] on icon "37" at bounding box center [462, 351] width 71 height 71
click at [338, 318] on input "e. 37" at bounding box center [337, 313] width 1 height 9
radio input "true"
click at [377, 448] on button "Next" at bounding box center [337, 460] width 182 height 45
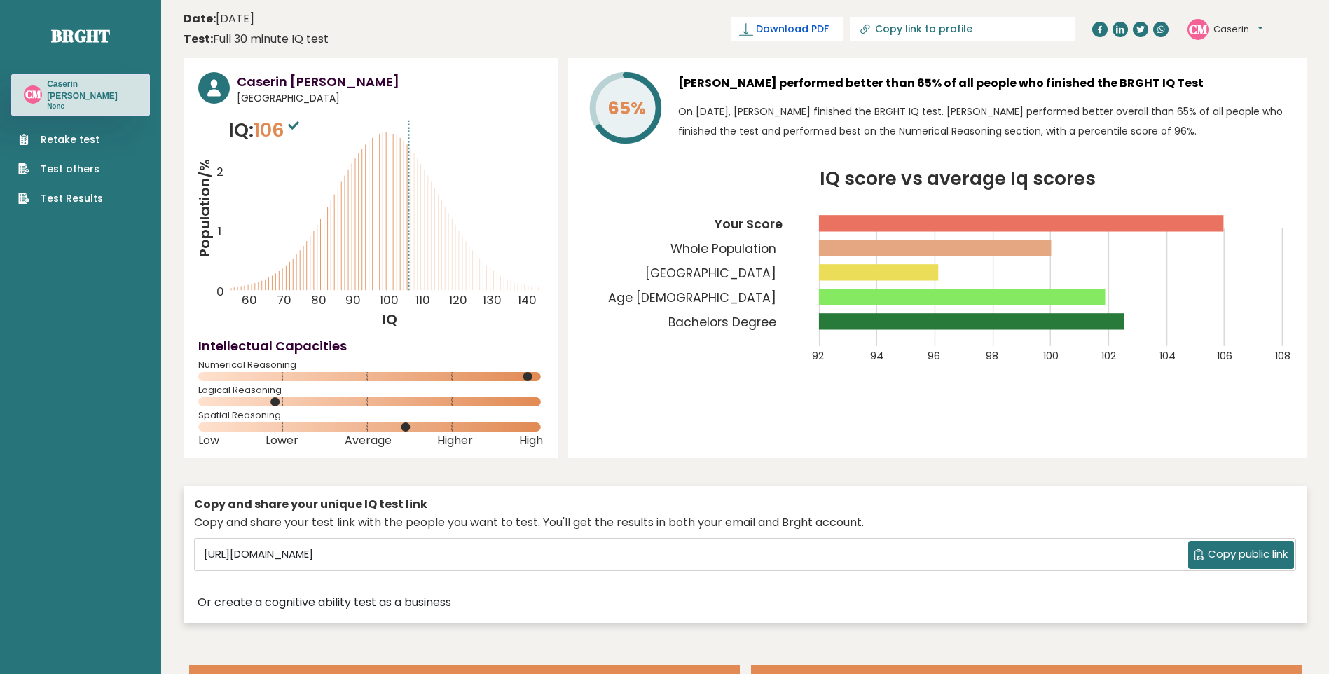
click at [829, 28] on span "Download PDF" at bounding box center [792, 29] width 73 height 15
click at [843, 34] on span "✓ Your PDF is downloaded..." at bounding box center [763, 29] width 159 height 25
